Goal: Find specific page/section: Find specific page/section

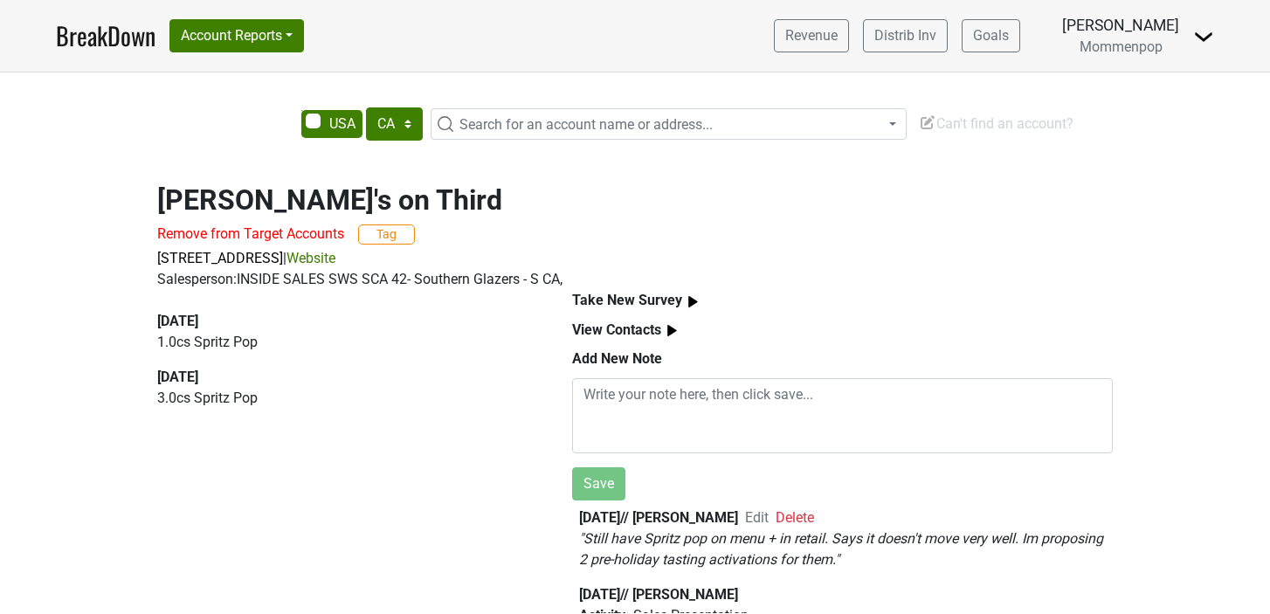
select select "CA"
click at [472, 125] on span "Search for an account name or address..." at bounding box center [586, 124] width 253 height 17
type input "erewhon"
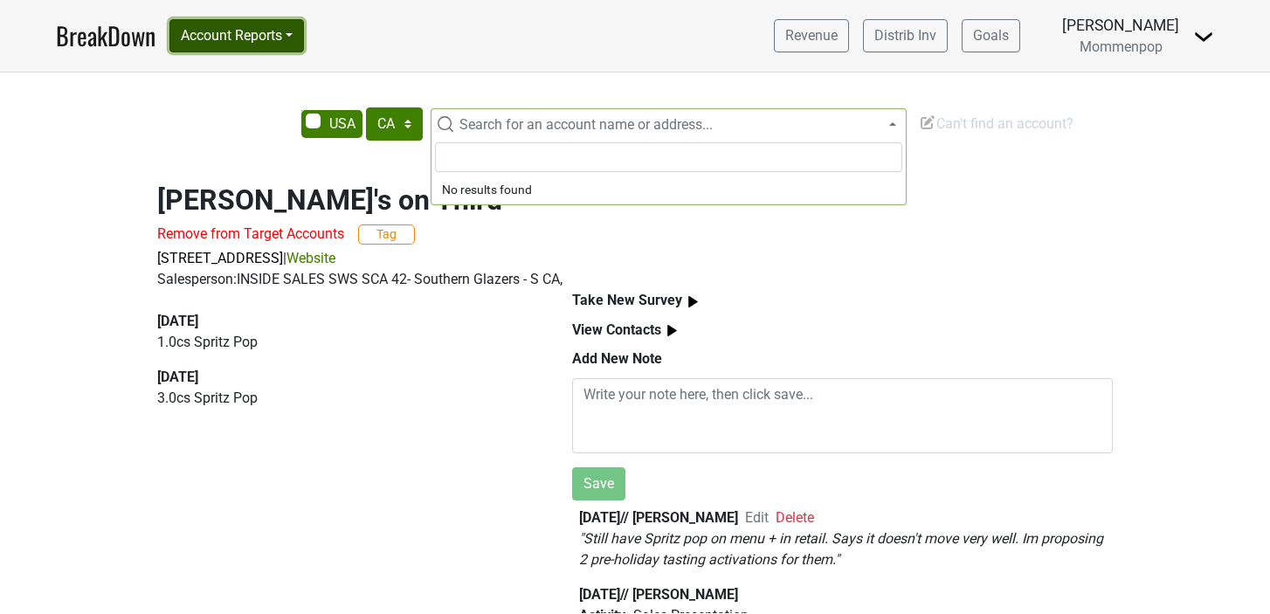
click at [232, 36] on button "Account Reports" at bounding box center [236, 35] width 135 height 33
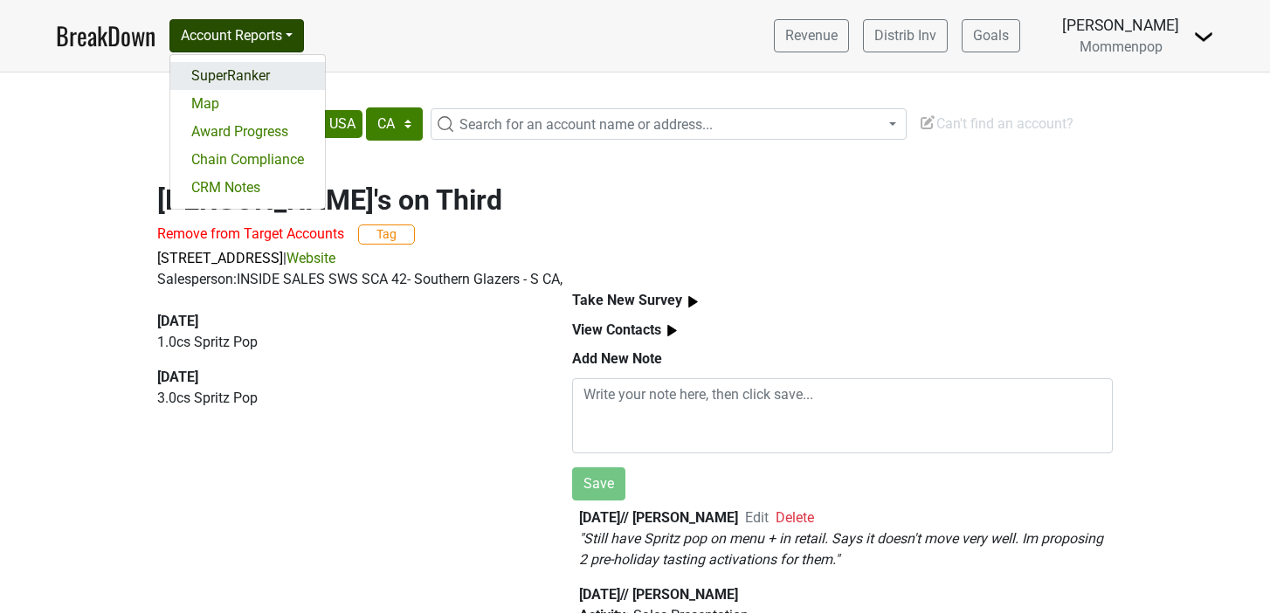
click at [254, 83] on link "SuperRanker" at bounding box center [247, 76] width 155 height 28
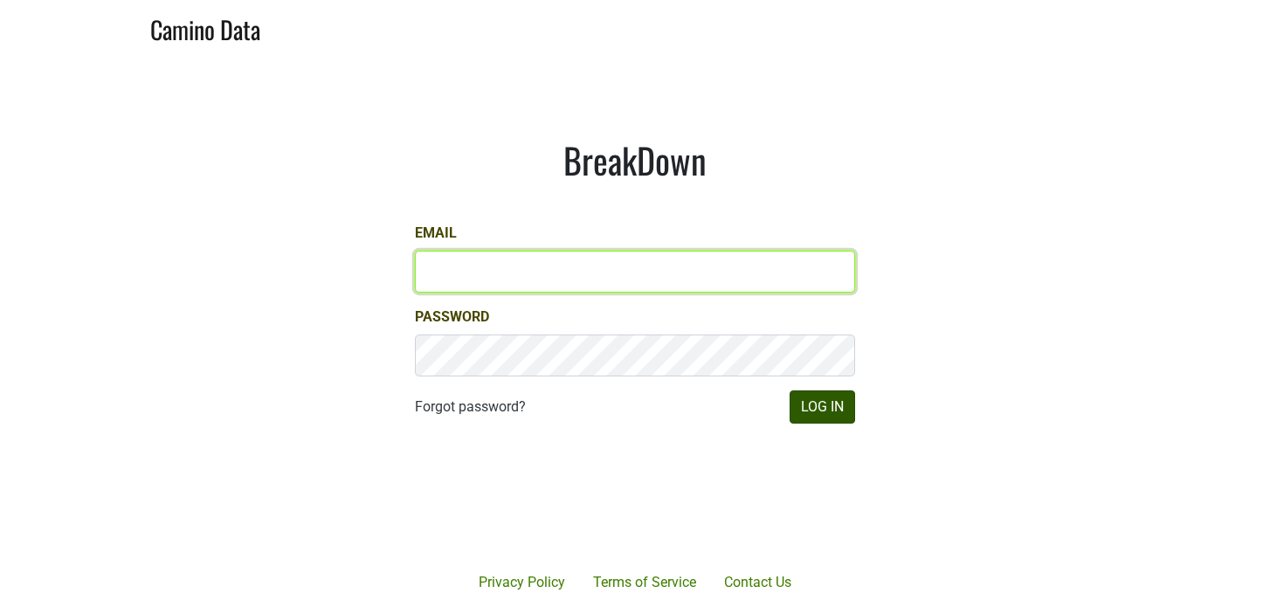
type input "[EMAIL_ADDRESS][DOMAIN_NAME]"
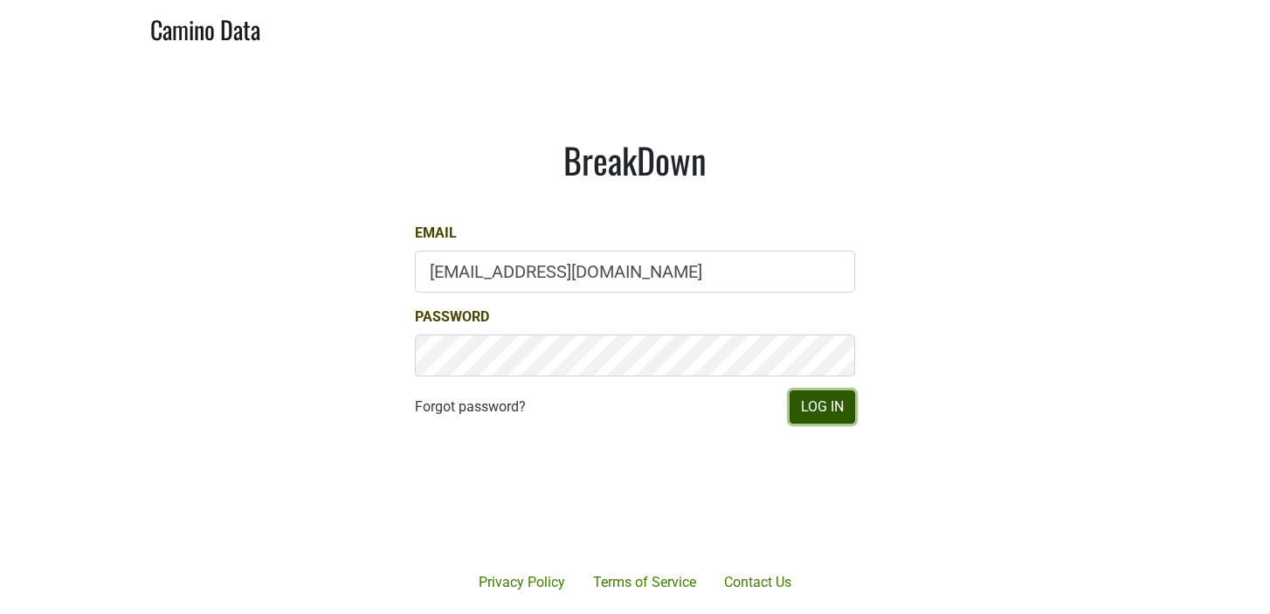
click at [819, 405] on button "Log In" at bounding box center [823, 407] width 66 height 33
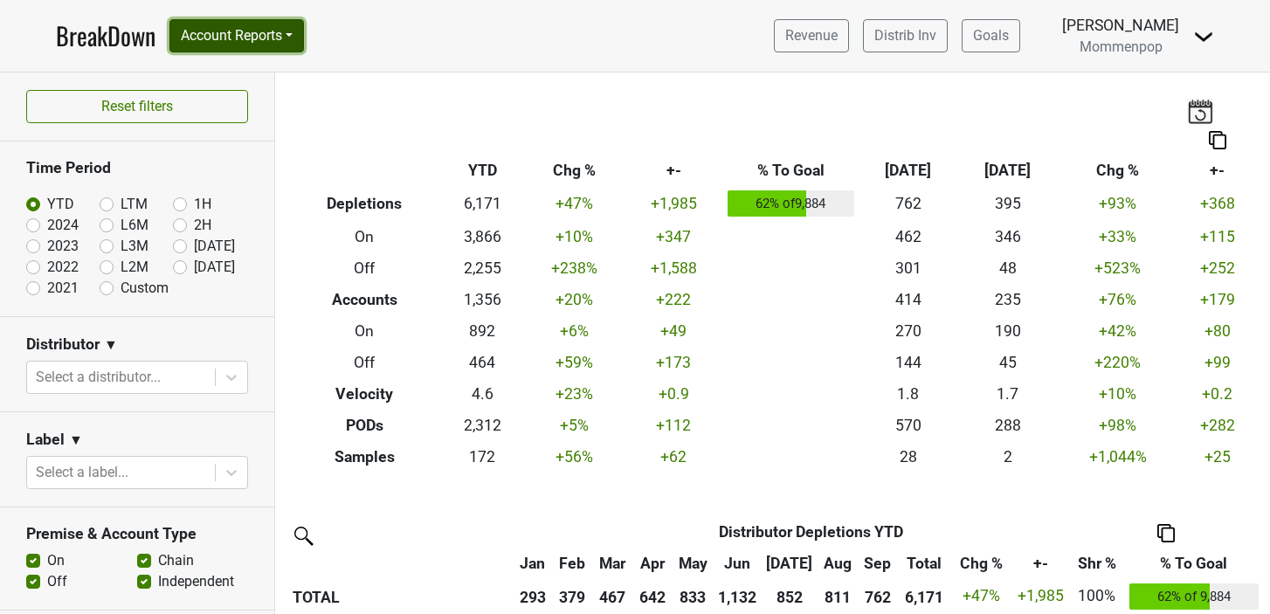
click at [285, 38] on button "Account Reports" at bounding box center [236, 35] width 135 height 33
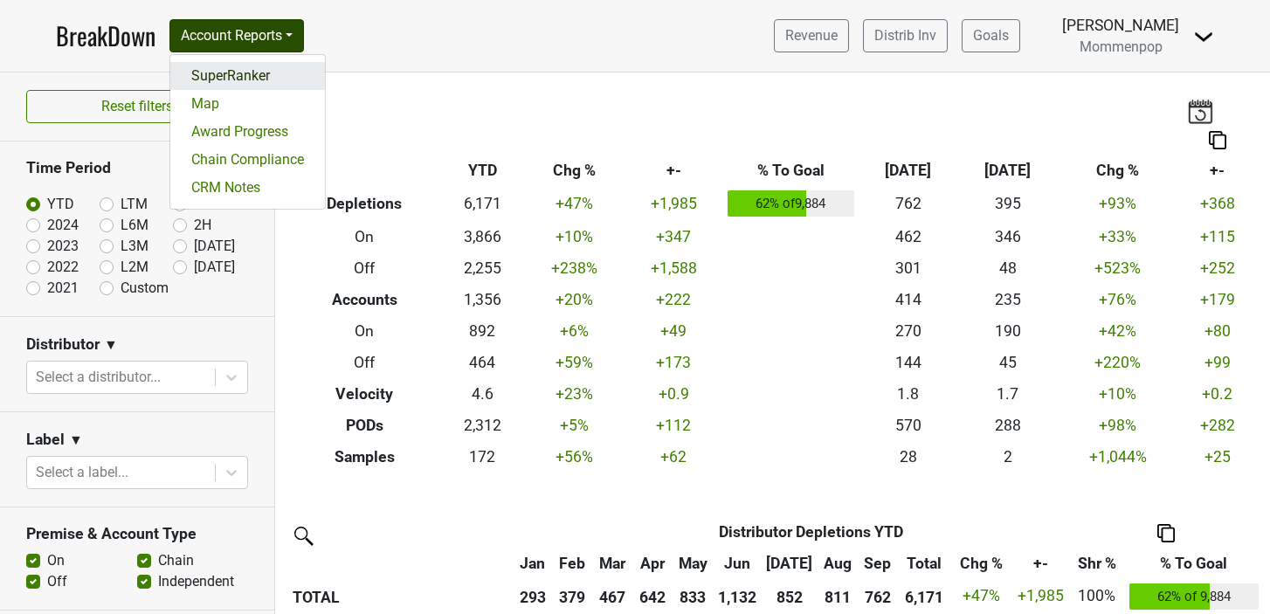
click at [225, 82] on link "SuperRanker" at bounding box center [247, 76] width 155 height 28
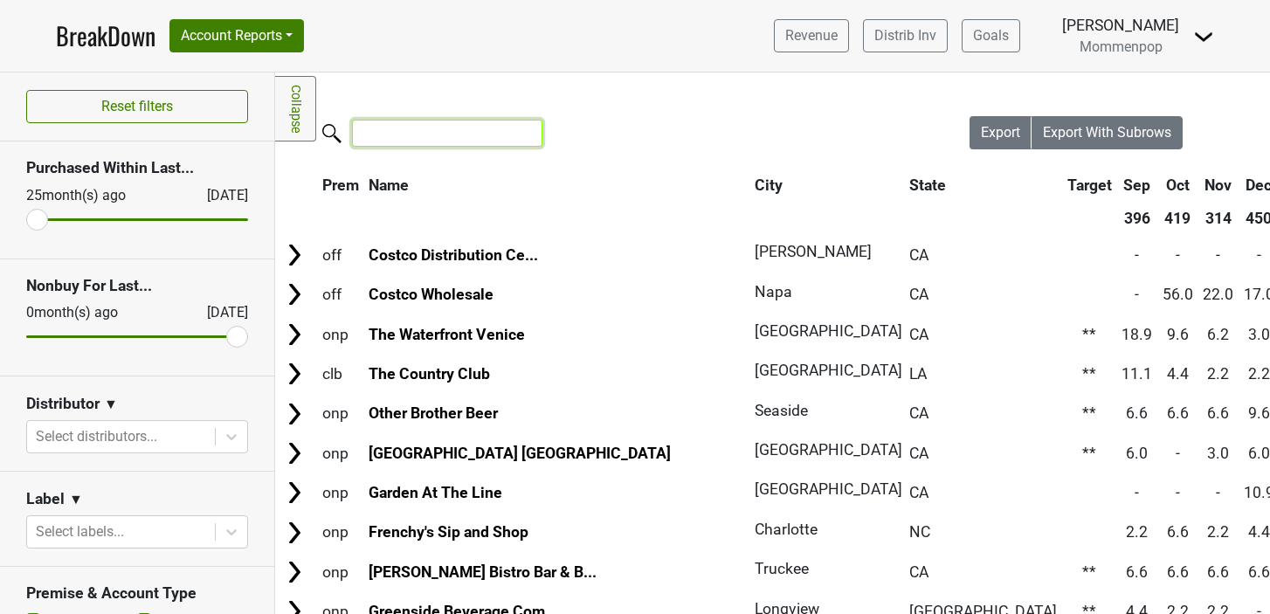
click at [375, 135] on input "search" at bounding box center [447, 133] width 190 height 27
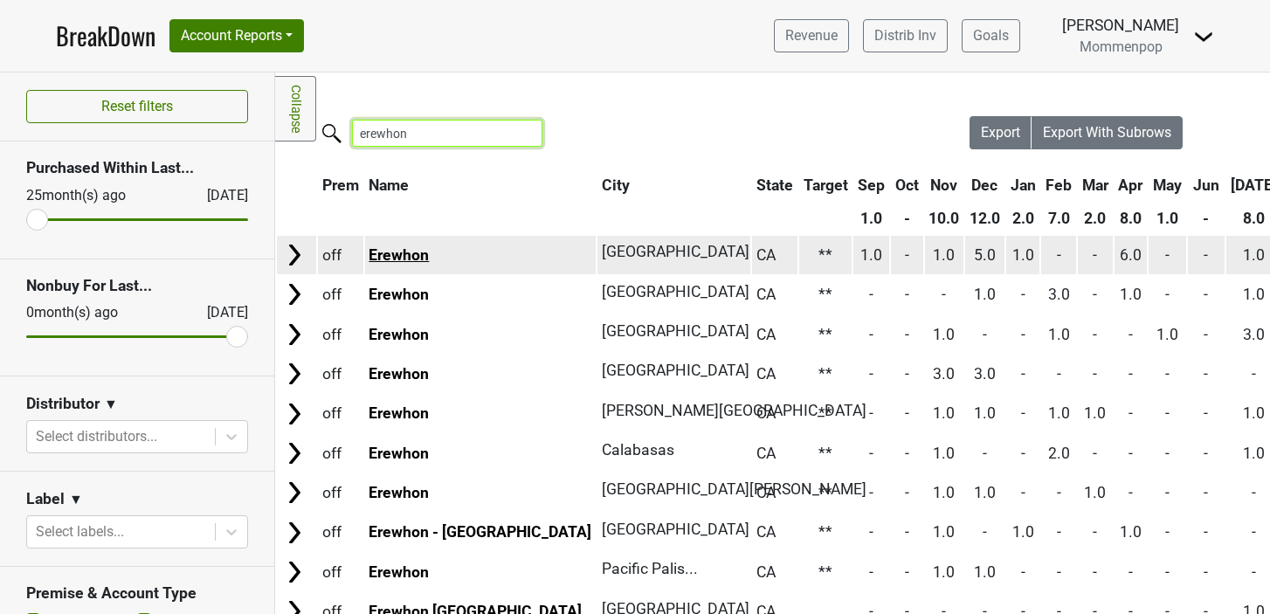
type input "erewhon"
click at [404, 252] on link "Erewhon" at bounding box center [399, 254] width 60 height 17
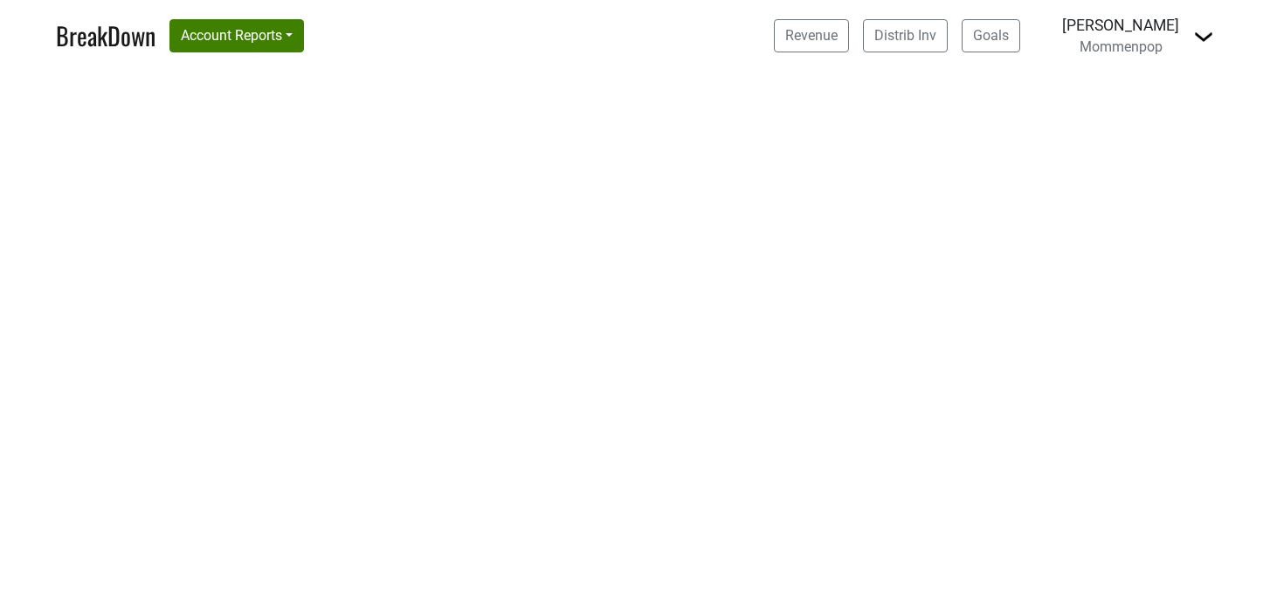
select select "CA"
